Goal: Task Accomplishment & Management: Use online tool/utility

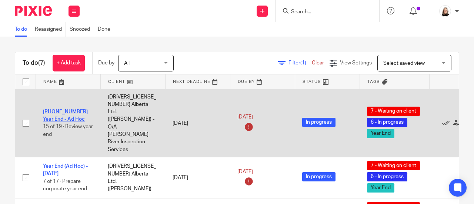
click at [73, 109] on link "08-2021-2023 Year End - Ad Hoc" at bounding box center [65, 115] width 45 height 13
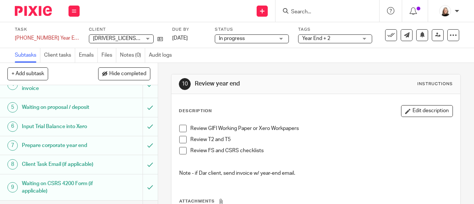
scroll to position [2, 0]
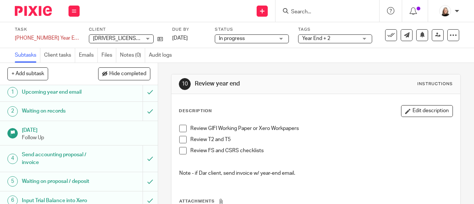
click at [48, 7] on img at bounding box center [33, 11] width 37 height 10
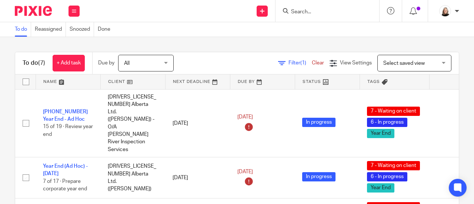
click at [84, 6] on div "Work Email Clients Team Reports Settings" at bounding box center [74, 11] width 26 height 22
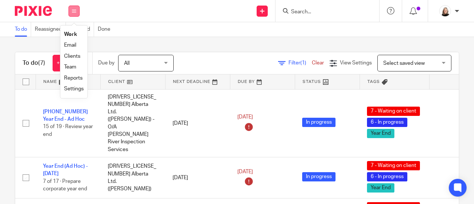
click at [77, 10] on button at bounding box center [73, 11] width 11 height 11
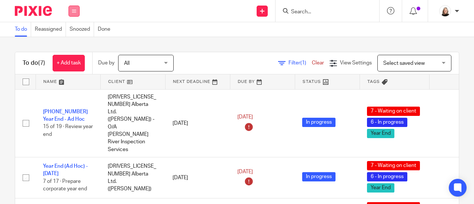
click at [77, 10] on button at bounding box center [73, 11] width 11 height 11
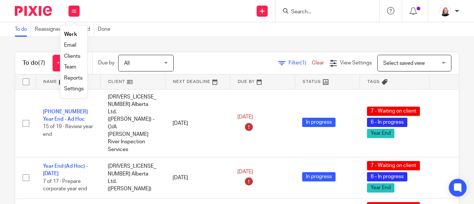
click at [73, 57] on link "Clients" at bounding box center [72, 56] width 16 height 5
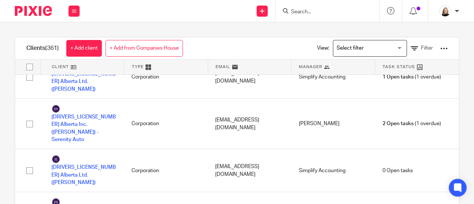
scroll to position [814, 0]
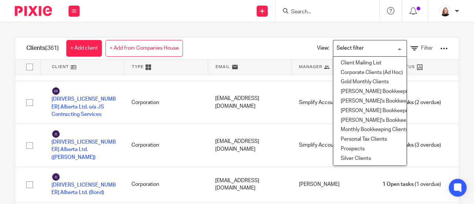
click at [349, 46] on input "Search for option" at bounding box center [368, 48] width 68 height 13
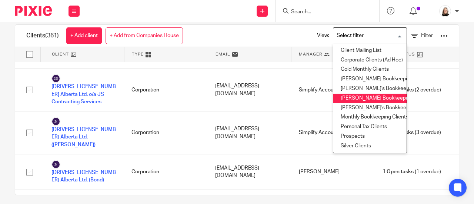
scroll to position [18, 0]
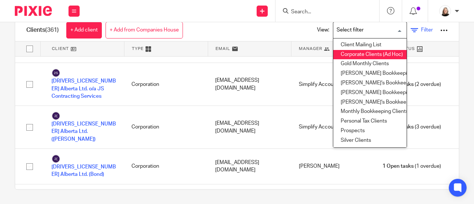
click at [415, 33] on link "Filter" at bounding box center [421, 30] width 22 height 8
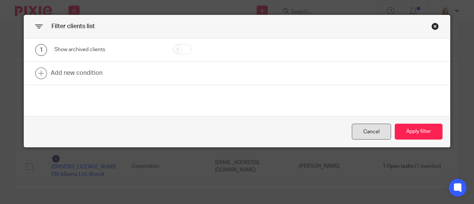
click at [360, 129] on div "Cancel" at bounding box center [371, 132] width 39 height 16
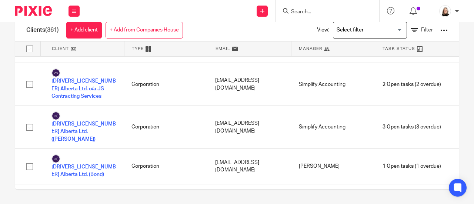
click at [420, 16] on div at bounding box center [415, 11] width 26 height 22
click at [44, 14] on img at bounding box center [33, 11] width 37 height 10
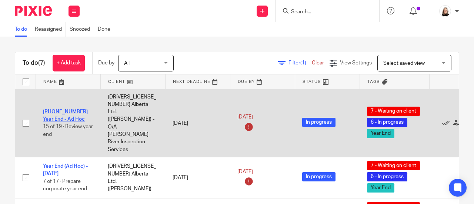
click at [61, 109] on link "[PHONE_NUMBER] Year End - Ad Hoc" at bounding box center [65, 115] width 45 height 13
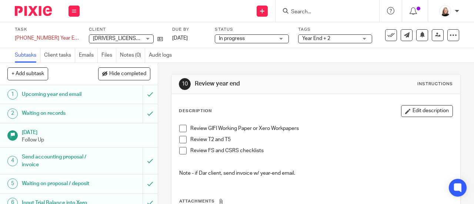
click at [310, 9] on input "Search" at bounding box center [323, 12] width 67 height 7
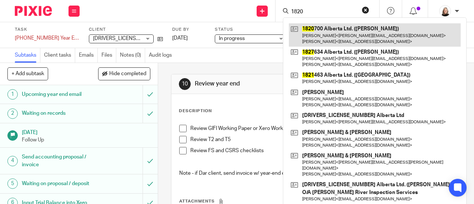
type input "1820"
click at [332, 40] on link at bounding box center [375, 34] width 172 height 23
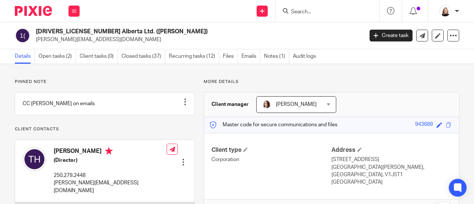
click at [299, 10] on input "Search" at bounding box center [323, 12] width 67 height 7
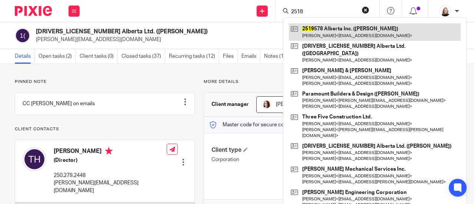
type input "2518"
click at [343, 30] on link at bounding box center [375, 31] width 172 height 17
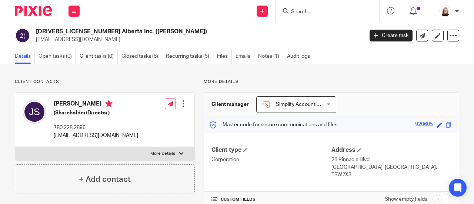
click at [21, 11] on img at bounding box center [33, 11] width 37 height 10
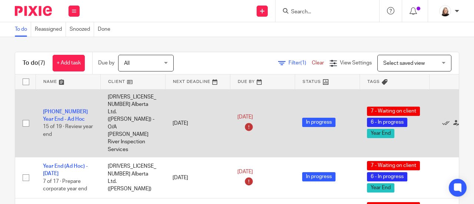
click at [74, 95] on td "[PHONE_NUMBER] Year End - Ad Hoc 15 of 19 · Review year end" at bounding box center [68, 123] width 65 height 68
